Goal: Navigation & Orientation: Understand site structure

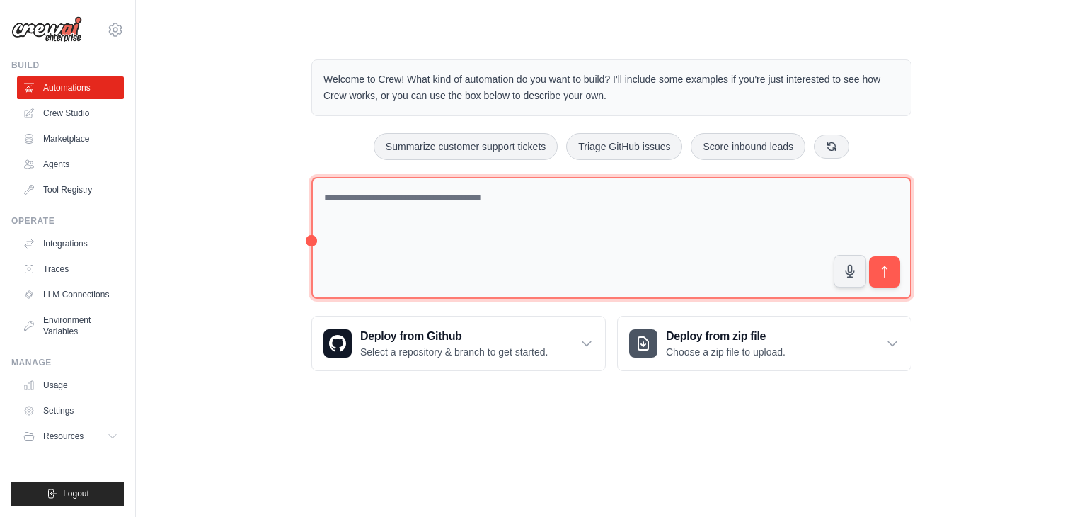
click at [426, 191] on textarea at bounding box center [611, 238] width 600 height 122
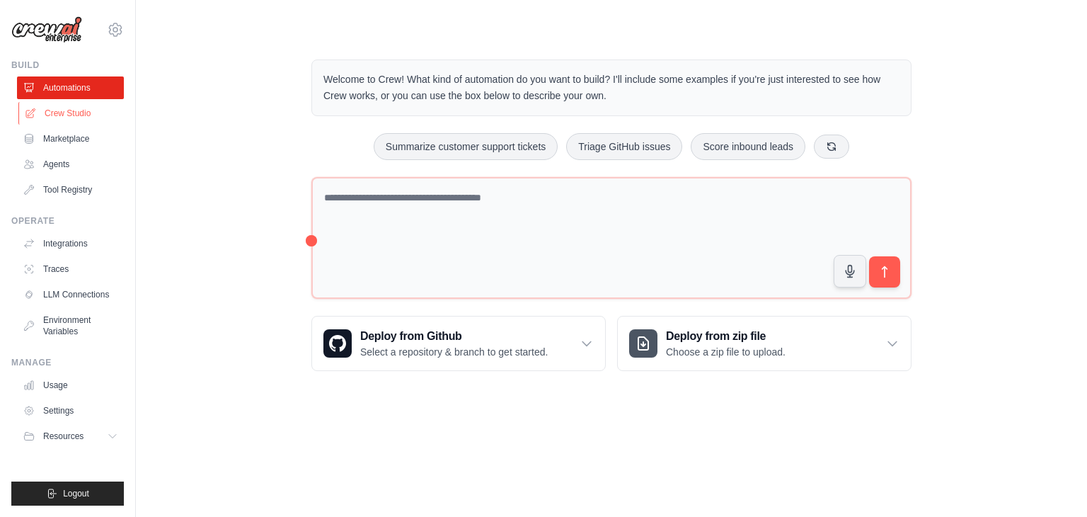
click at [64, 113] on link "Crew Studio" at bounding box center [71, 113] width 107 height 23
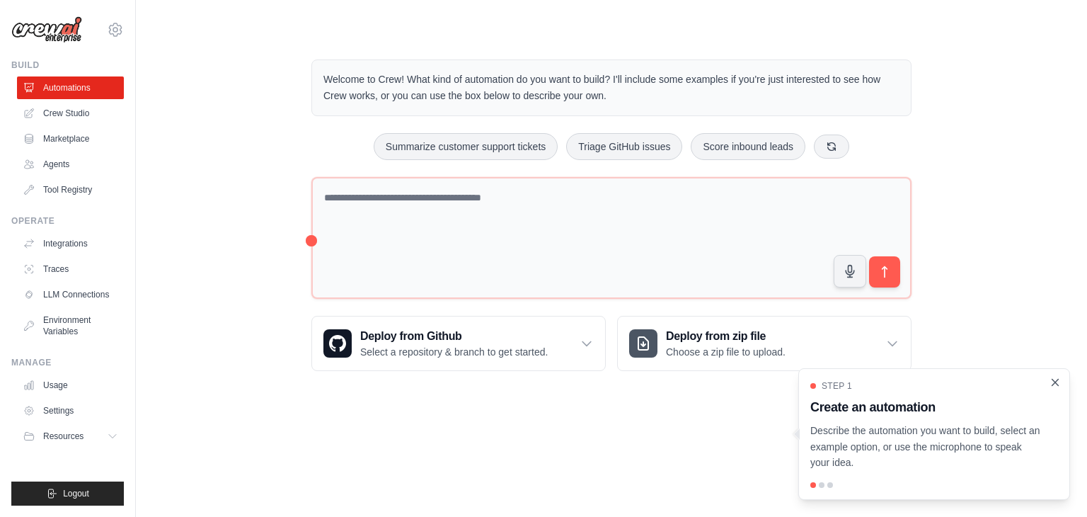
click at [1057, 383] on icon "Close walkthrough" at bounding box center [1055, 382] width 6 height 6
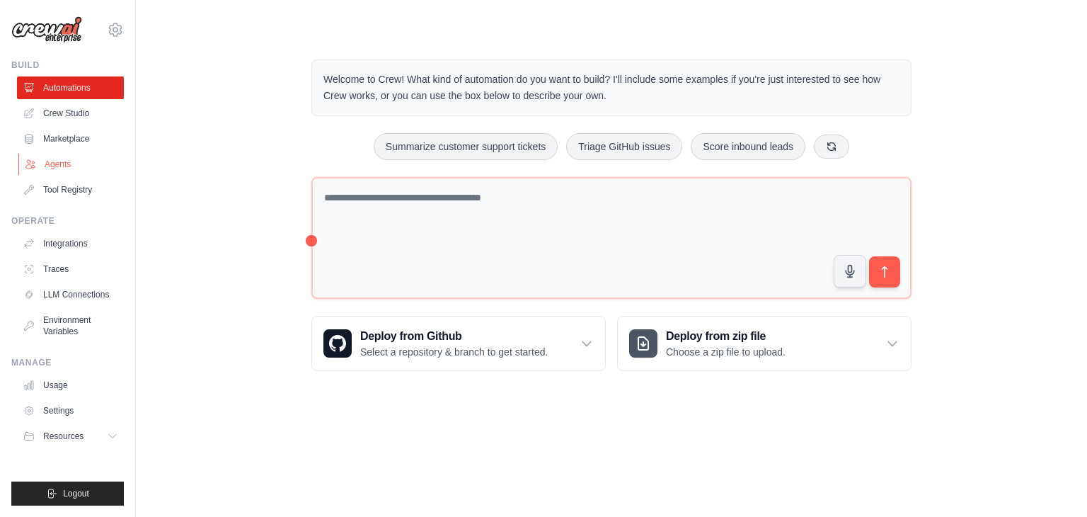
click at [62, 162] on link "Agents" at bounding box center [71, 164] width 107 height 23
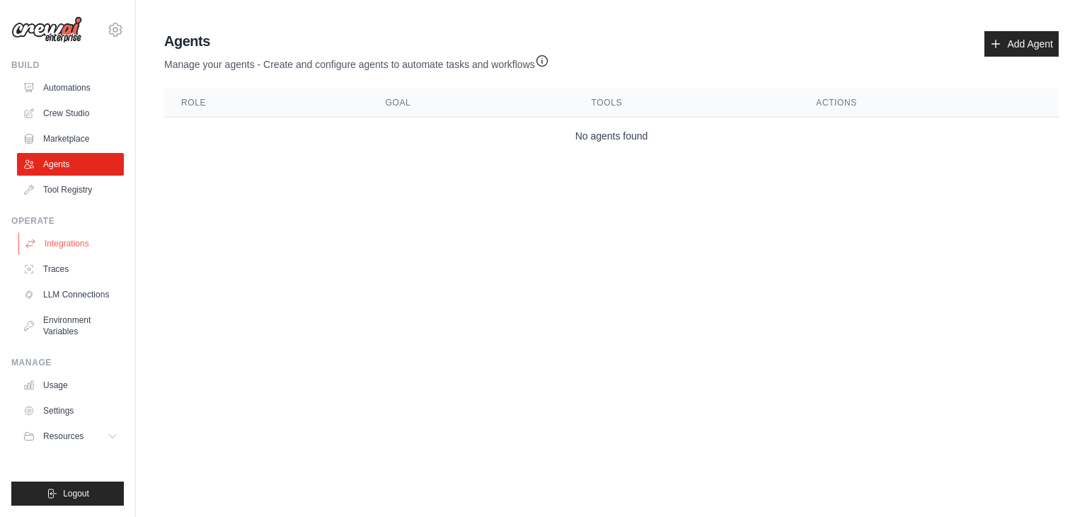
click at [66, 248] on link "Integrations" at bounding box center [71, 243] width 107 height 23
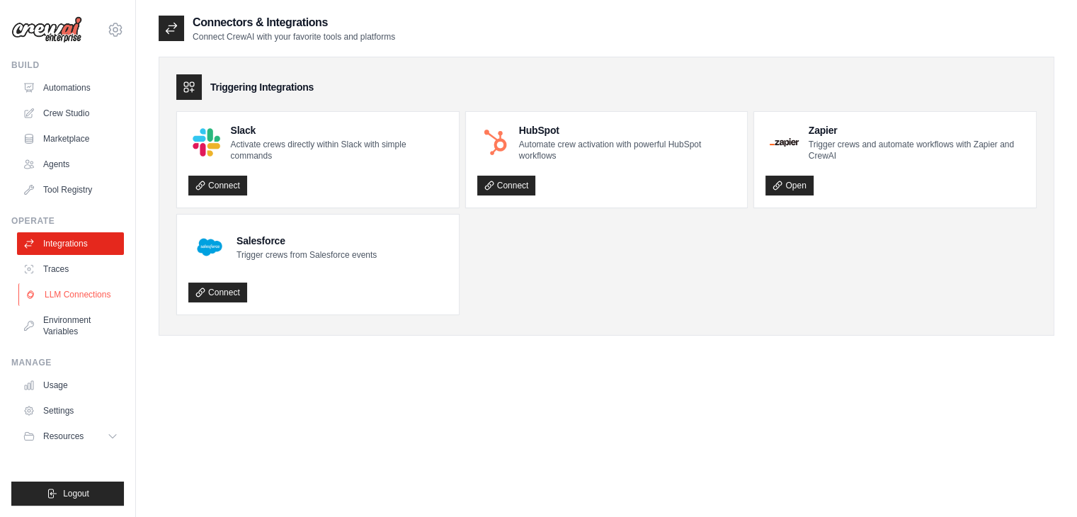
click at [74, 294] on link "LLM Connections" at bounding box center [71, 294] width 107 height 23
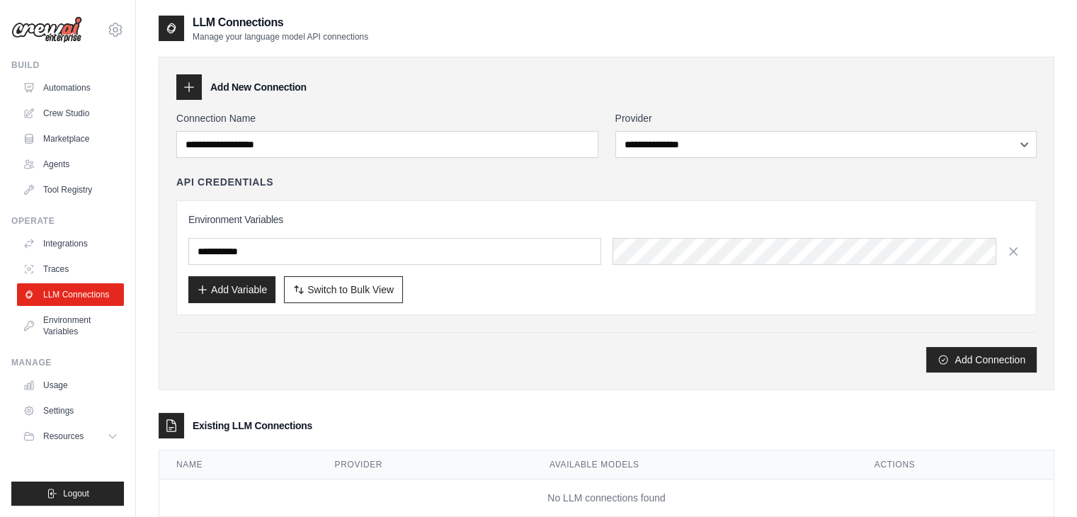
click at [45, 35] on img at bounding box center [46, 29] width 71 height 27
click at [50, 35] on img at bounding box center [46, 29] width 71 height 27
click at [66, 88] on link "Automations" at bounding box center [71, 87] width 107 height 23
